Goal: Transaction & Acquisition: Purchase product/service

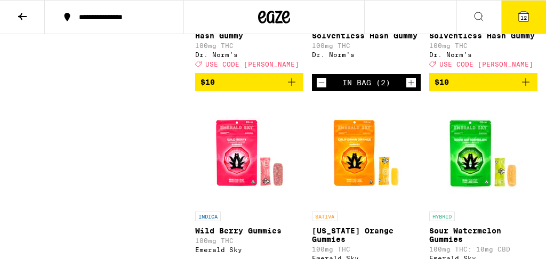
scroll to position [1046, 0]
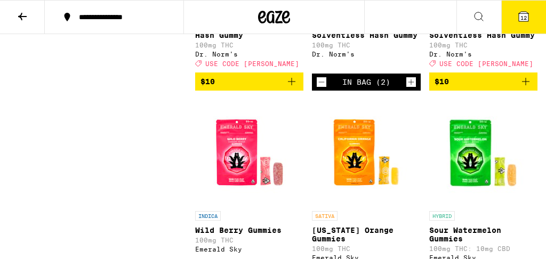
click at [324, 88] on icon "Decrement" at bounding box center [322, 82] width 10 height 13
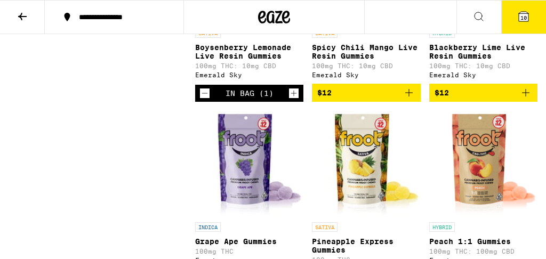
scroll to position [1611, 0]
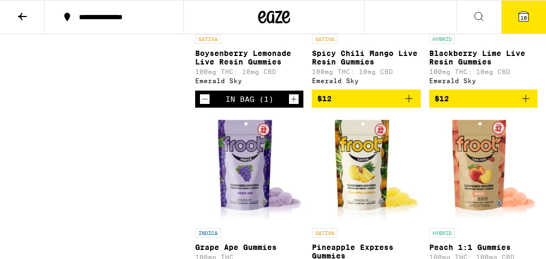
click at [205, 106] on icon "Decrement" at bounding box center [205, 99] width 10 height 13
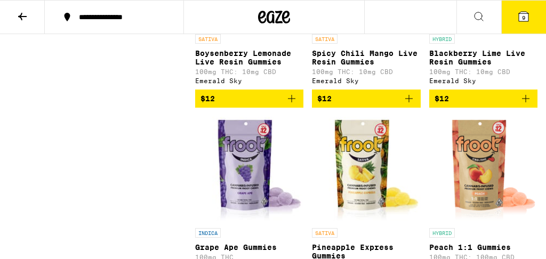
click at [205, 103] on span "$12" at bounding box center [207, 98] width 14 height 9
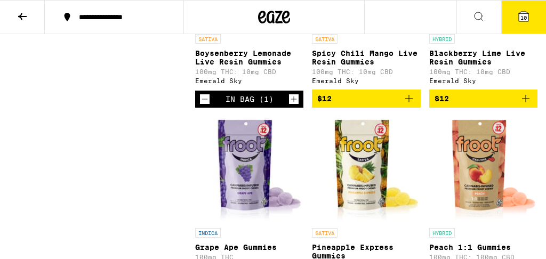
click at [205, 106] on icon "Decrement" at bounding box center [205, 99] width 10 height 13
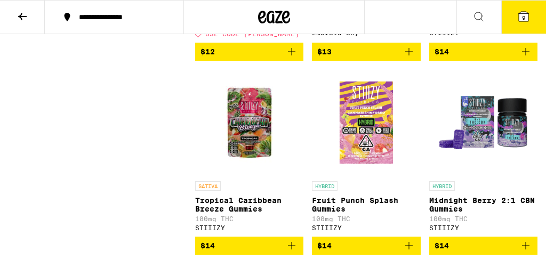
scroll to position [2058, 0]
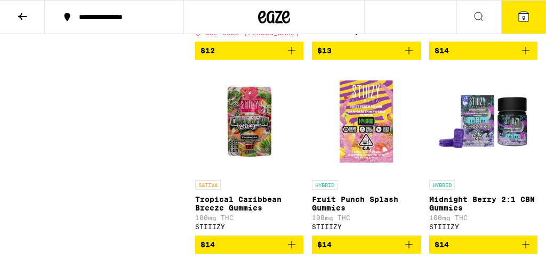
click at [359, 175] on img "Open page for Fruit Punch Splash Gummies from STIIIZY" at bounding box center [366, 121] width 69 height 107
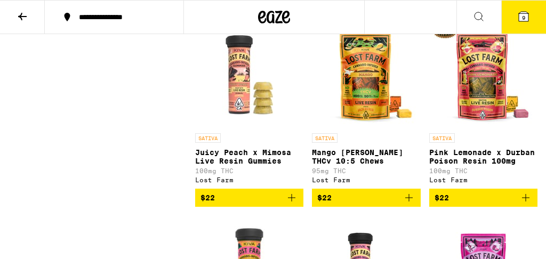
scroll to position [7371, 0]
